Goal: Information Seeking & Learning: Stay updated

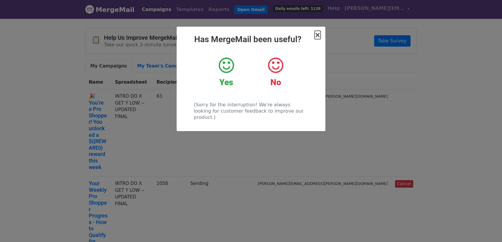
click at [317, 37] on span "×" at bounding box center [317, 35] width 6 height 8
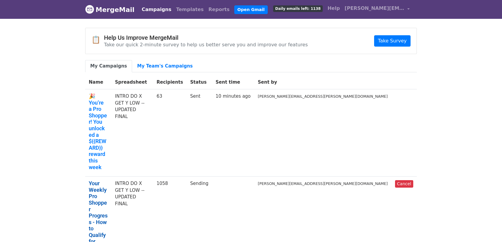
click at [108, 180] on link "Your Weekly Pro Shopper Progress - How to Qualify for Next Week 📊" at bounding box center [98, 222] width 19 height 84
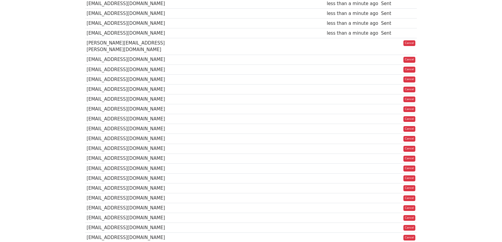
scroll to position [2748, 0]
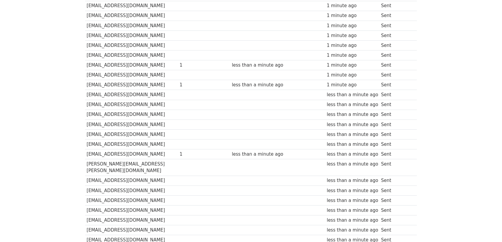
scroll to position [2398, 0]
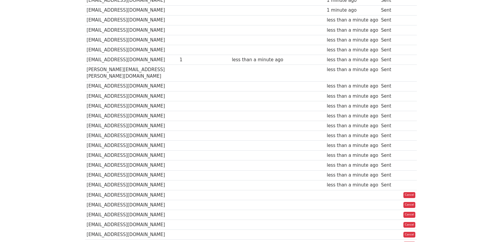
scroll to position [2524, 0]
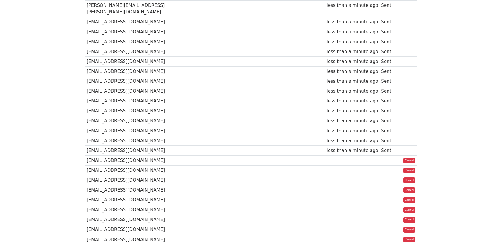
scroll to position [2554, 0]
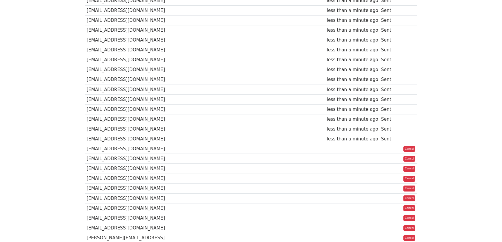
scroll to position [2608, 0]
